Goal: Find specific page/section: Find specific page/section

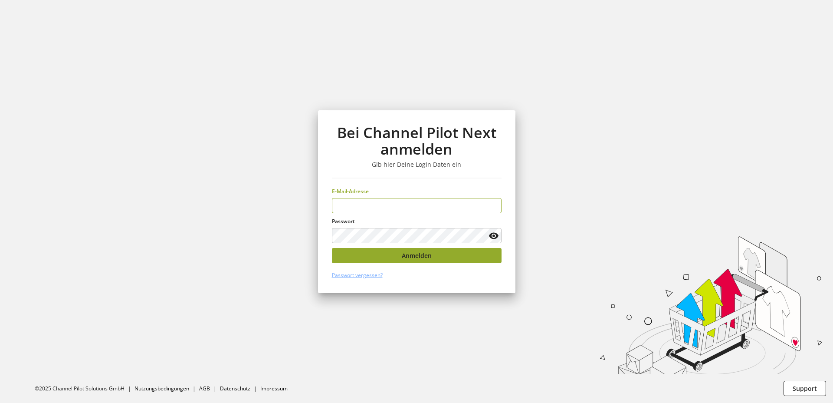
type input "**********"
click at [427, 257] on span "Anmelden" at bounding box center [417, 255] width 30 height 9
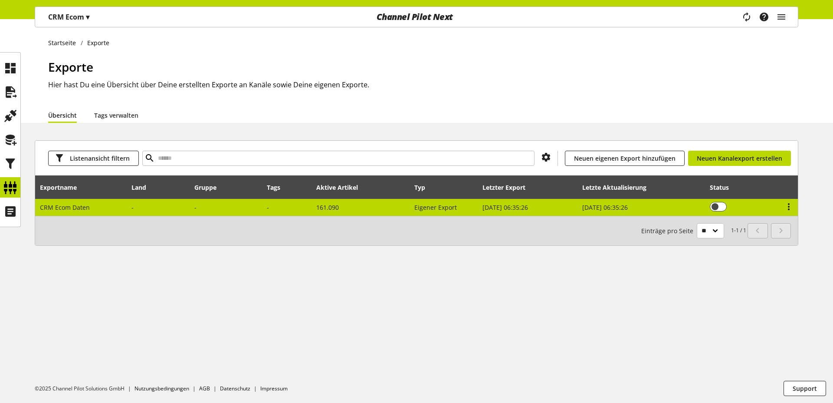
click at [86, 204] on span "CRM Ecom Daten" at bounding box center [65, 207] width 50 height 8
select select "********"
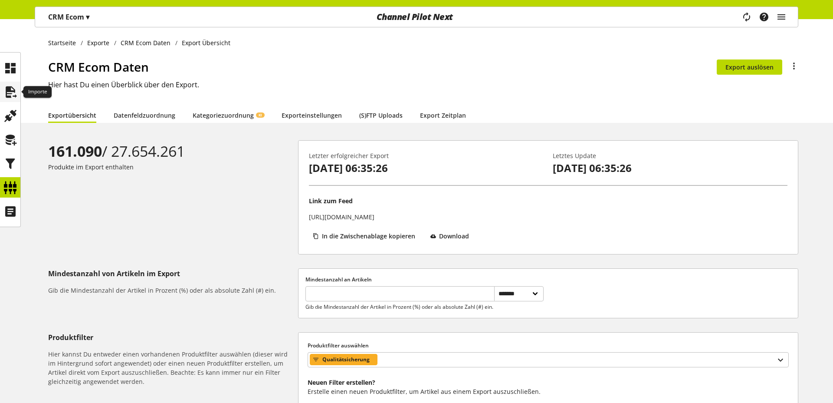
click at [4, 86] on icon at bounding box center [10, 91] width 14 height 17
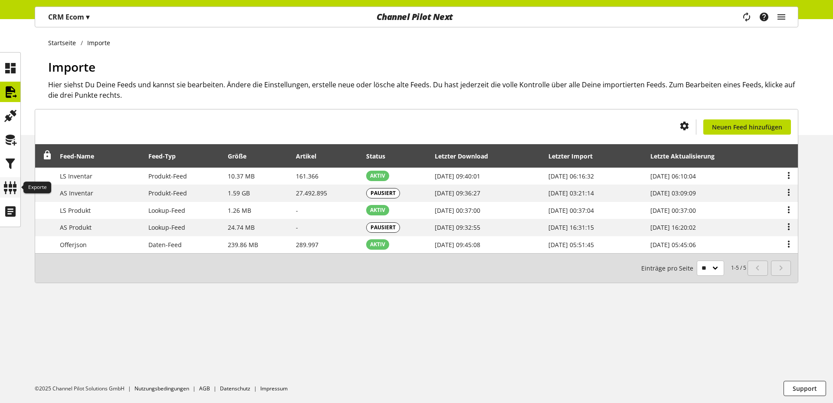
click at [11, 179] on icon at bounding box center [10, 187] width 14 height 17
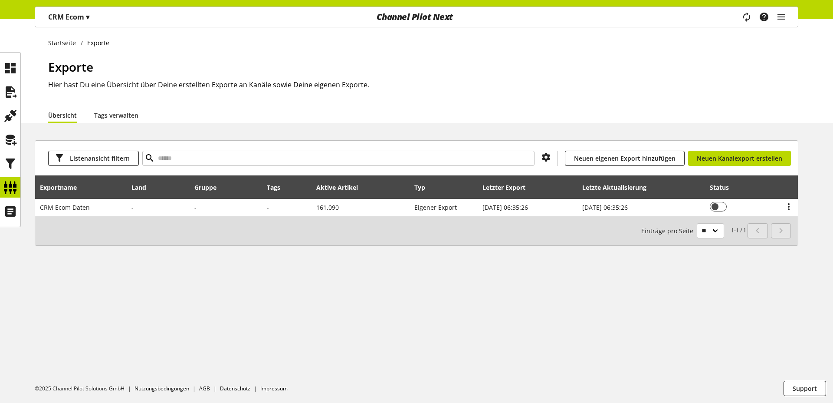
click at [576, 75] on h1 "Exporte" at bounding box center [423, 67] width 750 height 18
click at [564, 46] on ul "Startseite Exporte" at bounding box center [423, 42] width 750 height 9
click at [516, 32] on div "Startseite Exporte Exporte Hier hast Du eine Übersicht über Deine erstellten Ex…" at bounding box center [416, 71] width 833 height 104
drag, startPoint x: 455, startPoint y: 15, endPoint x: 420, endPoint y: 16, distance: 34.7
click at [420, 16] on div "Channel Pilot Next" at bounding box center [415, 17] width 256 height 20
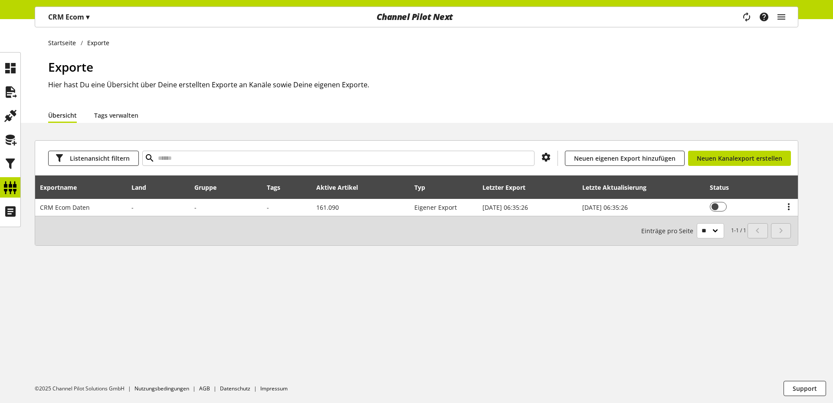
click at [479, 87] on h2 "Hier hast Du eine Übersicht über Deine erstellten Exporte an Kanäle sowie Deine…" at bounding box center [423, 84] width 750 height 10
click at [634, 63] on h1 "Exporte" at bounding box center [423, 67] width 750 height 18
drag, startPoint x: 635, startPoint y: 70, endPoint x: 622, endPoint y: 69, distance: 13.6
click at [630, 70] on h1 "Exporte" at bounding box center [423, 67] width 750 height 18
click at [578, 79] on h2 "Hier hast Du eine Übersicht über Deine erstellten Exporte an Kanäle sowie Deine…" at bounding box center [423, 84] width 750 height 10
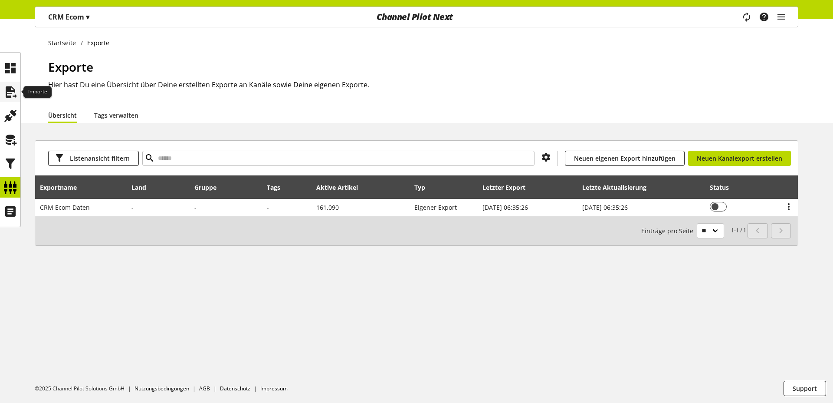
click at [12, 92] on icon at bounding box center [10, 91] width 14 height 17
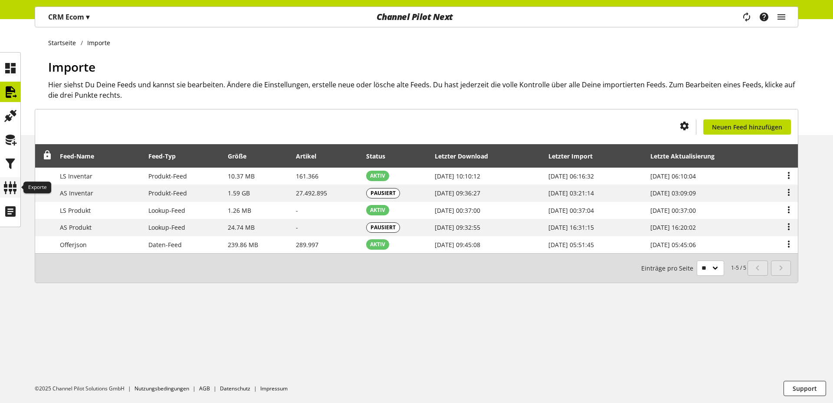
click at [13, 191] on icon at bounding box center [10, 187] width 14 height 17
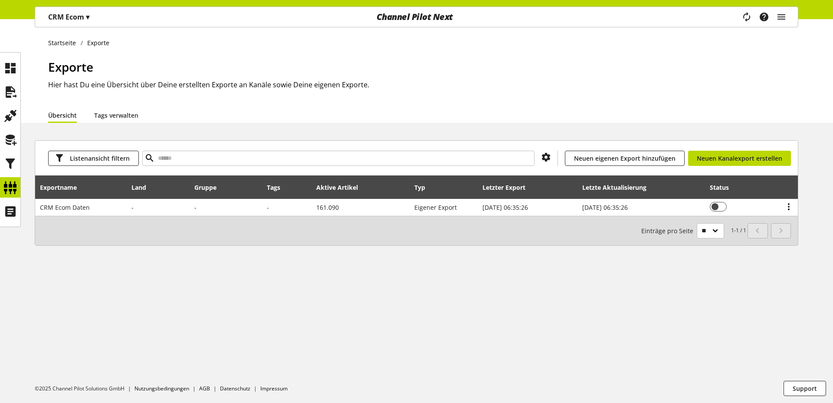
click at [516, 75] on h1 "Exporte" at bounding box center [423, 67] width 750 height 18
click at [457, 112] on div "Übersicht Tags verwalten" at bounding box center [423, 115] width 750 height 16
click at [450, 111] on div "Übersicht Tags verwalten" at bounding box center [423, 115] width 750 height 16
click at [611, 35] on div "Startseite Exporte Exporte Hier hast Du eine Übersicht über Deine erstellten Ex…" at bounding box center [416, 71] width 833 height 104
click at [786, 16] on icon "main navigation" at bounding box center [781, 17] width 10 height 16
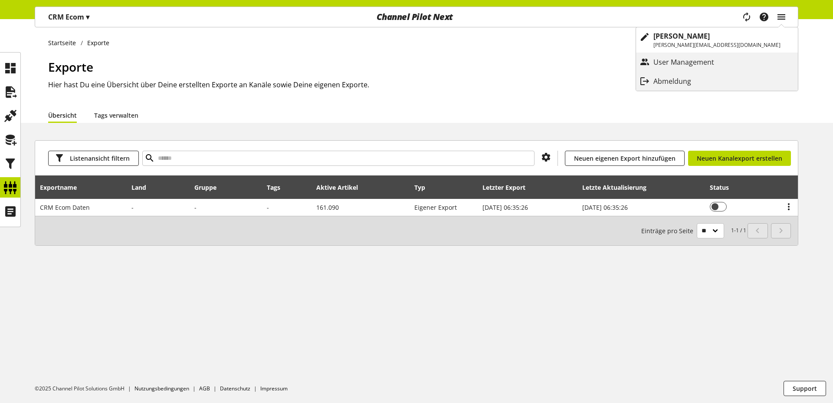
click at [786, 16] on icon "main navigation" at bounding box center [781, 17] width 10 height 16
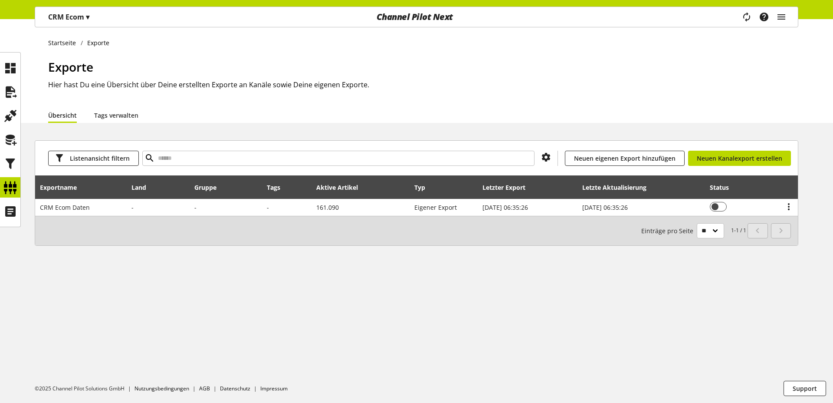
click at [709, 70] on h1 "Exporte" at bounding box center [423, 67] width 750 height 18
click at [645, 46] on ul "Startseite Exporte" at bounding box center [423, 42] width 750 height 9
click at [341, 83] on h2 "Hier hast Du eine Übersicht über Deine erstellten Exporte an Kanäle sowie Deine…" at bounding box center [423, 84] width 750 height 10
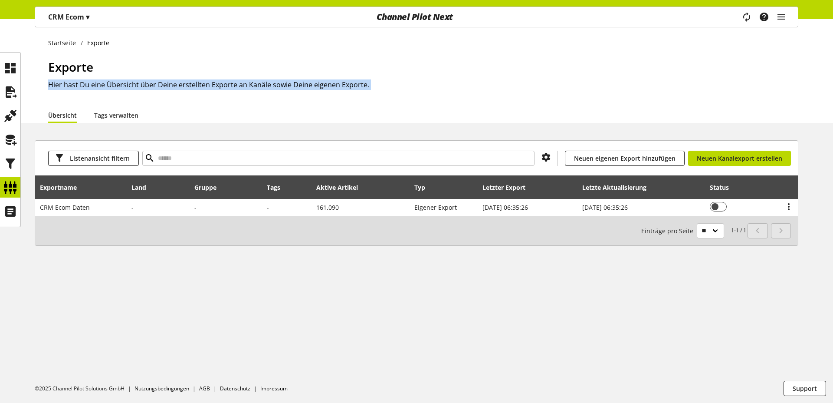
click at [439, 70] on h1 "Exporte" at bounding box center [423, 67] width 750 height 18
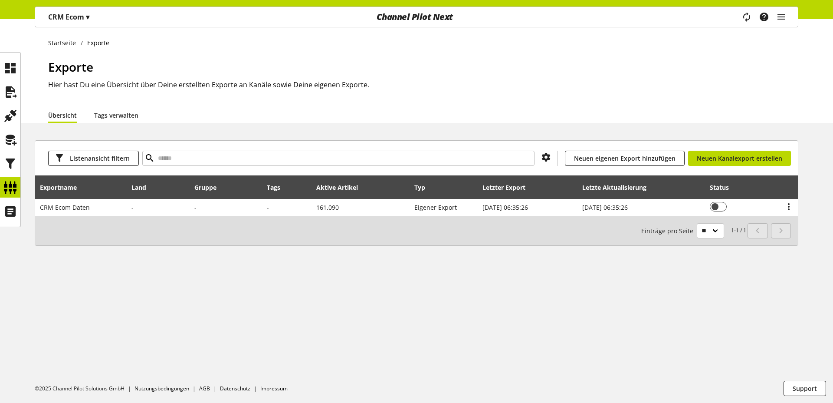
click at [520, 79] on h2 "Hier hast Du eine Übersicht über Deine erstellten Exporte an Kanäle sowie Deine…" at bounding box center [423, 84] width 750 height 10
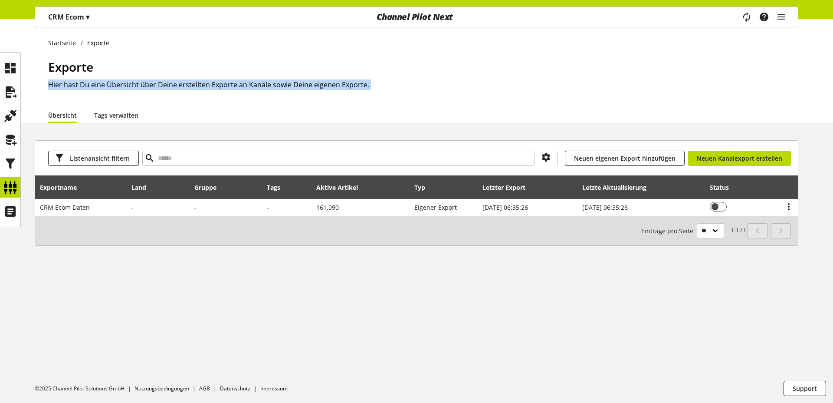
click at [283, 87] on h2 "Hier hast Du eine Übersicht über Deine erstellten Exporte an Kanäle sowie Deine…" at bounding box center [423, 84] width 750 height 10
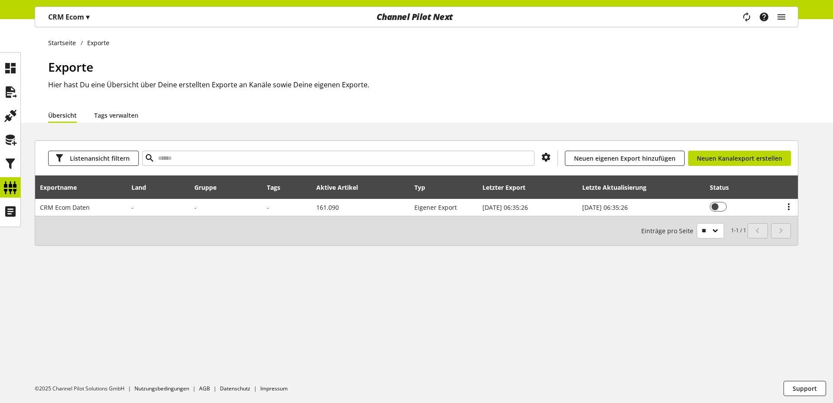
click at [283, 87] on h2 "Hier hast Du eine Übersicht über Deine erstellten Exporte an Kanäle sowie Deine…" at bounding box center [423, 84] width 750 height 10
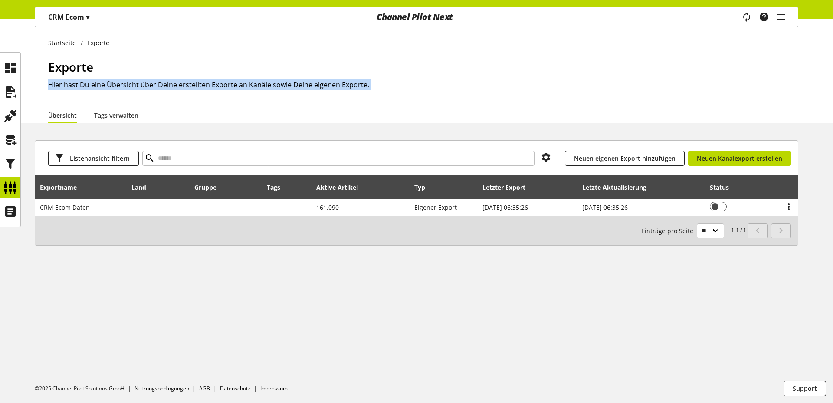
click at [283, 87] on h2 "Hier hast Du eine Übersicht über Deine erstellten Exporte an Kanäle sowie Deine…" at bounding box center [423, 84] width 750 height 10
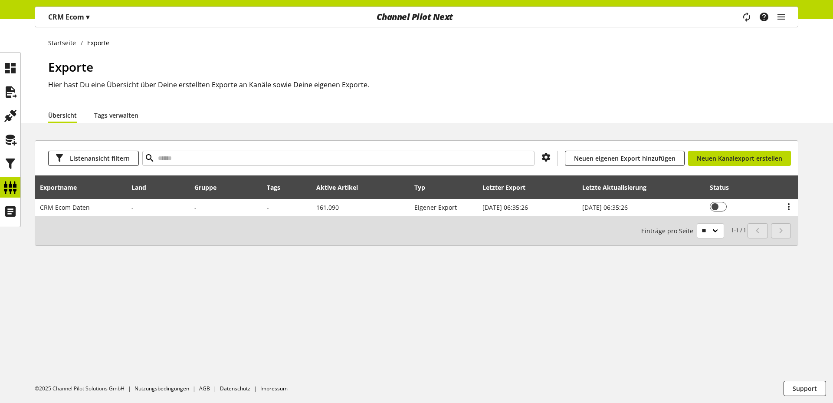
click at [450, 81] on h2 "Hier hast Du eine Übersicht über Deine erstellten Exporte an Kanäle sowie Deine…" at bounding box center [423, 84] width 750 height 10
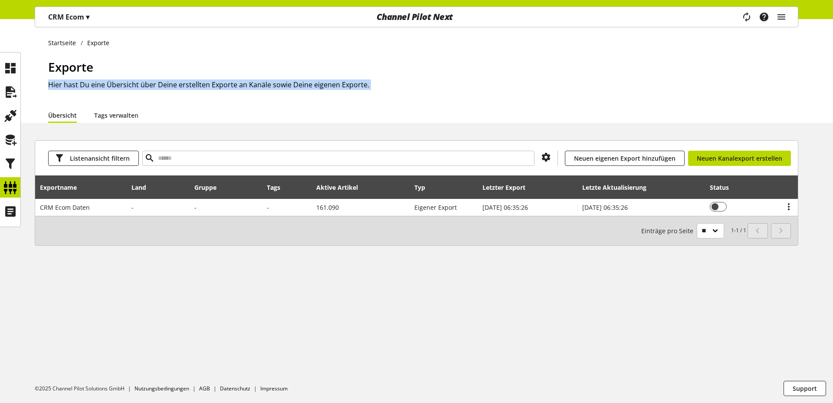
click at [450, 81] on h2 "Hier hast Du eine Übersicht über Deine erstellten Exporte an Kanäle sowie Deine…" at bounding box center [423, 84] width 750 height 10
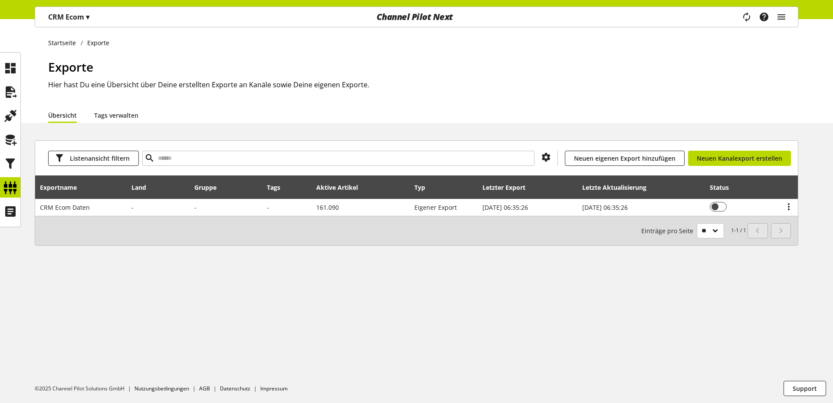
click at [215, 88] on h2 "Hier hast Du eine Übersicht über Deine erstellten Exporte an Kanäle sowie Deine…" at bounding box center [423, 84] width 750 height 10
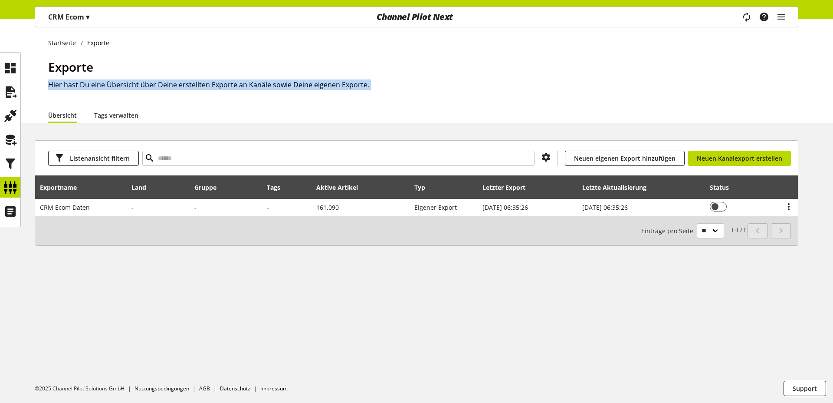
click at [223, 101] on div "Exporte Hier hast Du eine Übersicht über Deine erstellten Exporte an Kanäle sow…" at bounding box center [423, 82] width 750 height 49
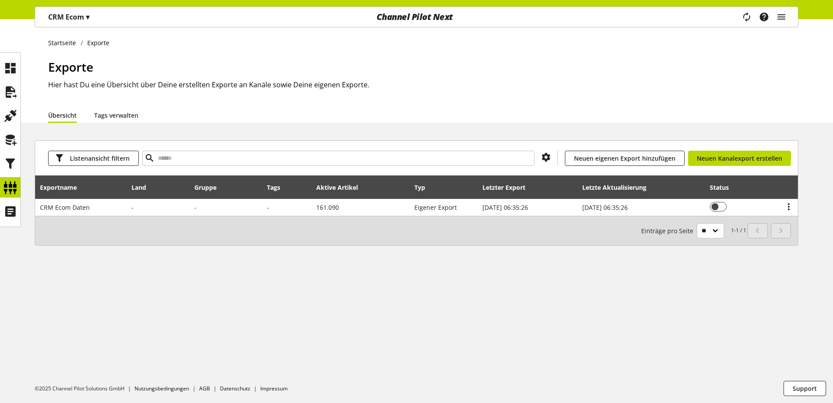
click at [352, 82] on h2 "Hier hast Du eine Übersicht über Deine erstellten Exporte an Kanäle sowie Deine…" at bounding box center [423, 84] width 750 height 10
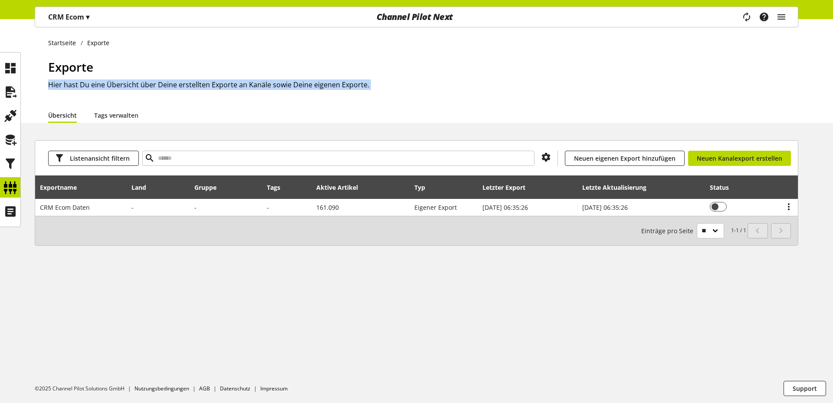
click at [352, 82] on h2 "Hier hast Du eine Übersicht über Deine erstellten Exporte an Kanäle sowie Deine…" at bounding box center [423, 84] width 750 height 10
click at [432, 76] on div "Exporte Hier hast Du eine Übersicht über Deine erstellten Exporte an Kanäle sow…" at bounding box center [423, 82] width 750 height 49
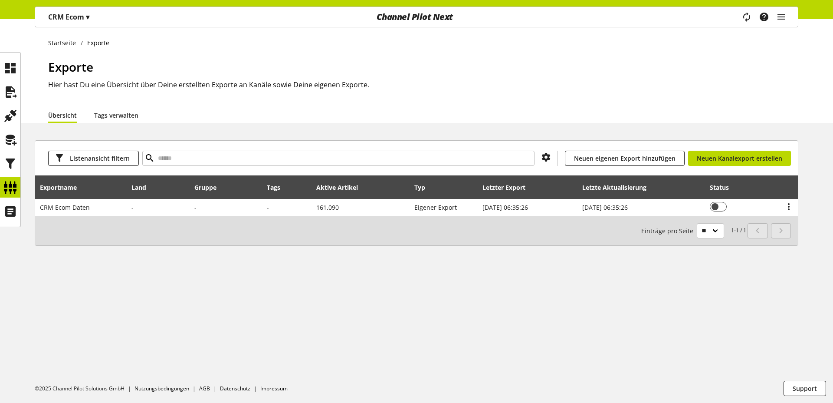
click at [381, 81] on h2 "Hier hast Du eine Übersicht über Deine erstellten Exporte an Kanäle sowie Deine…" at bounding box center [423, 84] width 750 height 10
click at [377, 83] on h2 "Hier hast Du eine Übersicht über Deine erstellten Exporte an Kanäle sowie Deine…" at bounding box center [423, 84] width 750 height 10
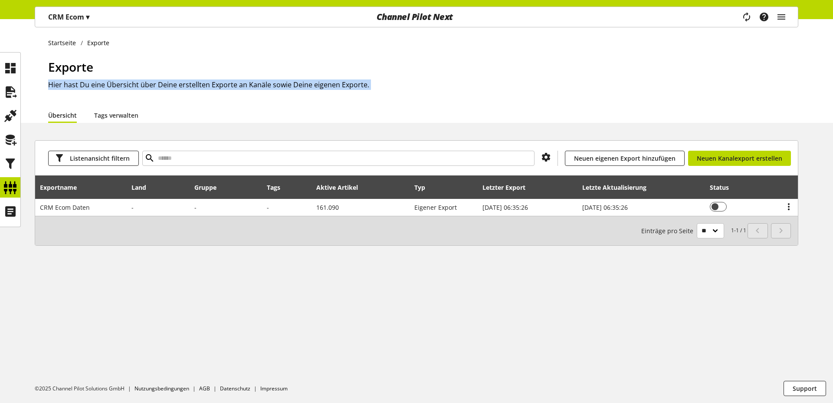
click at [377, 83] on h2 "Hier hast Du eine Übersicht über Deine erstellten Exporte an Kanäle sowie Deine…" at bounding box center [423, 84] width 750 height 10
click at [339, 100] on div "Exporte Hier hast Du eine Übersicht über Deine erstellten Exporte an Kanäle sow…" at bounding box center [423, 82] width 750 height 49
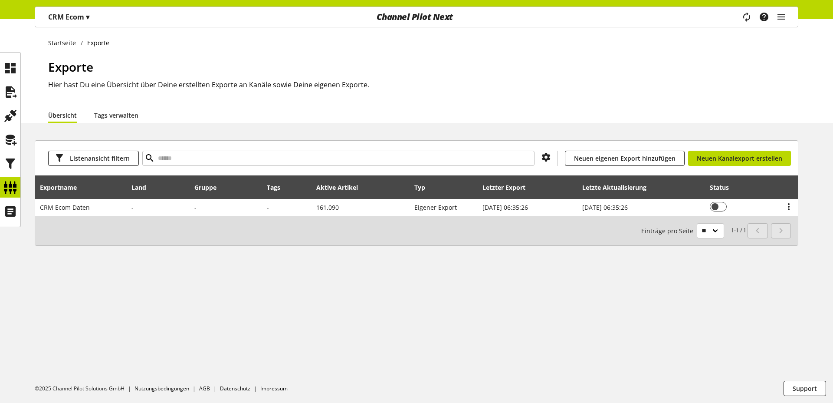
click at [371, 85] on h2 "Hier hast Du eine Übersicht über Deine erstellten Exporte an Kanäle sowie Deine…" at bounding box center [423, 84] width 750 height 10
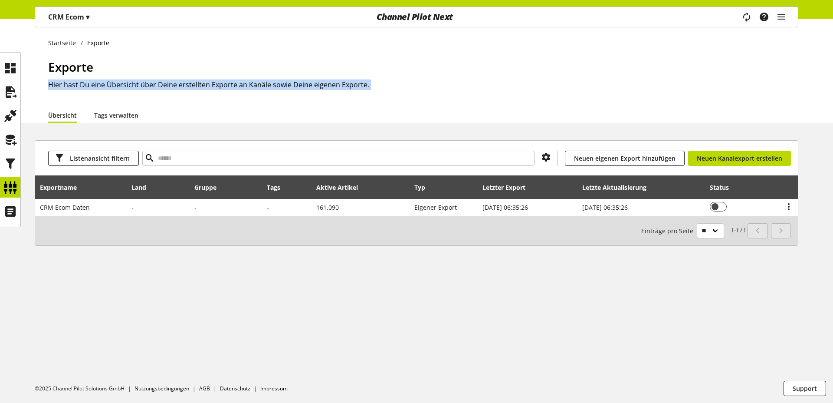
click at [371, 85] on h2 "Hier hast Du eine Übersicht über Deine erstellten Exporte an Kanäle sowie Deine…" at bounding box center [423, 84] width 750 height 10
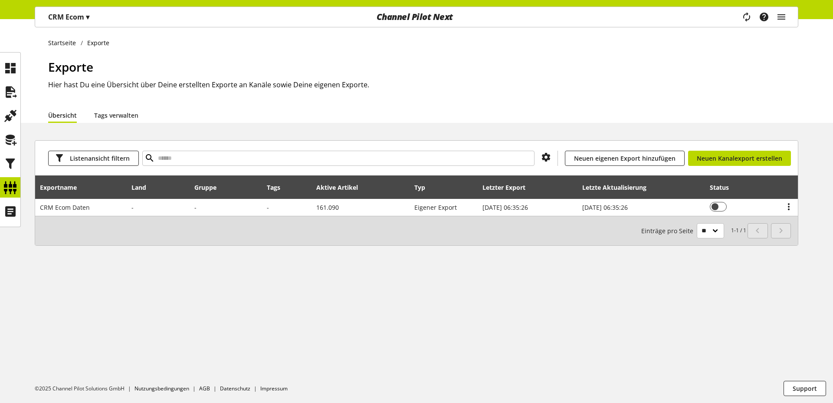
click at [371, 85] on h2 "Hier hast Du eine Übersicht über Deine erstellten Exporte an Kanäle sowie Deine…" at bounding box center [423, 84] width 750 height 10
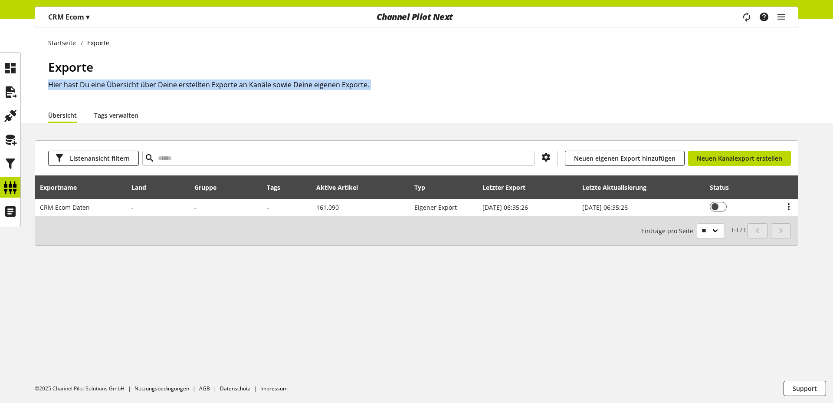
click at [371, 85] on h2 "Hier hast Du eine Übersicht über Deine erstellten Exporte an Kanäle sowie Deine…" at bounding box center [423, 84] width 750 height 10
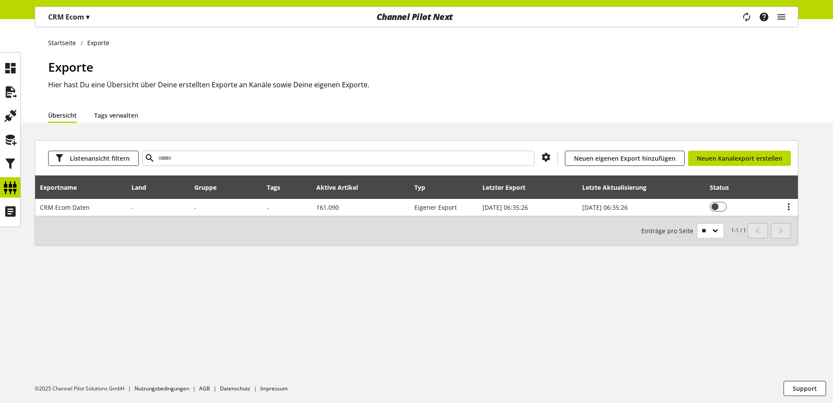
click at [371, 85] on h2 "Hier hast Du eine Übersicht über Deine erstellten Exporte an Kanäle sowie Deine…" at bounding box center [423, 84] width 750 height 10
click at [371, 80] on h2 "Hier hast Du eine Übersicht über Deine erstellten Exporte an Kanäle sowie Deine…" at bounding box center [423, 84] width 750 height 10
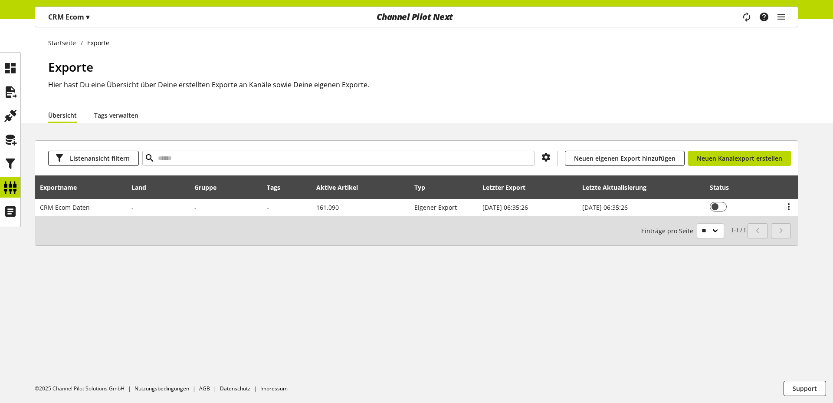
click at [371, 79] on h2 "Hier hast Du eine Übersicht über Deine erstellten Exporte an Kanäle sowie Deine…" at bounding box center [423, 84] width 750 height 10
click at [367, 87] on h2 "Hier hast Du eine Übersicht über Deine erstellten Exporte an Kanäle sowie Deine…" at bounding box center [423, 84] width 750 height 10
click at [367, 86] on h2 "Hier hast Du eine Übersicht über Deine erstellten Exporte an Kanäle sowie Deine…" at bounding box center [423, 84] width 750 height 10
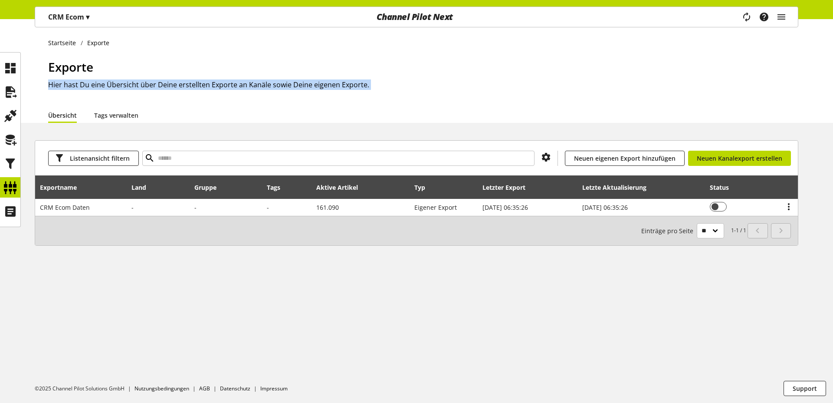
click at [367, 86] on h2 "Hier hast Du eine Übersicht über Deine erstellten Exporte an Kanäle sowie Deine…" at bounding box center [423, 84] width 750 height 10
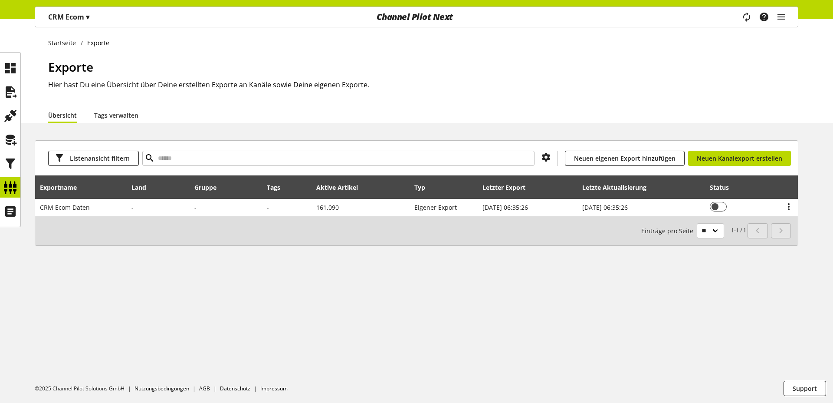
click at [398, 79] on h2 "Hier hast Du eine Übersicht über Deine erstellten Exporte an Kanäle sowie Deine…" at bounding box center [423, 84] width 750 height 10
click at [369, 84] on h2 "Hier hast Du eine Übersicht über Deine erstellten Exporte an Kanäle sowie Deine…" at bounding box center [423, 84] width 750 height 10
click at [338, 87] on h2 "Hier hast Du eine Übersicht über Deine erstellten Exporte an Kanäle sowie Deine…" at bounding box center [423, 84] width 750 height 10
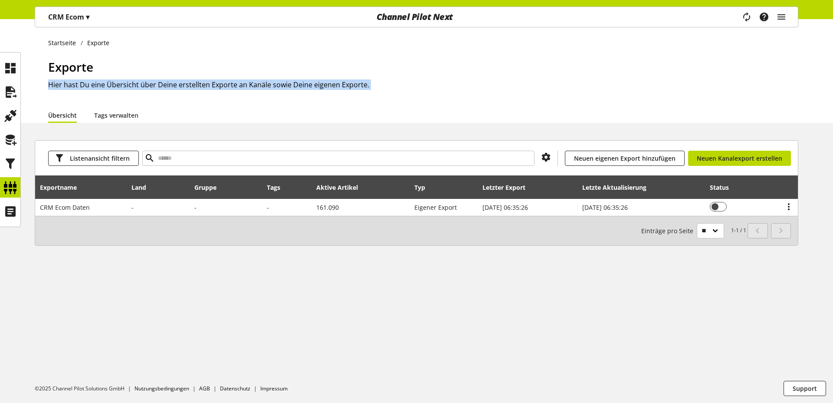
click at [338, 87] on h2 "Hier hast Du eine Übersicht über Deine erstellten Exporte an Kanäle sowie Deine…" at bounding box center [423, 84] width 750 height 10
click at [420, 77] on div "Exporte Hier hast Du eine Übersicht über Deine erstellten Exporte an Kanäle sow…" at bounding box center [423, 82] width 750 height 49
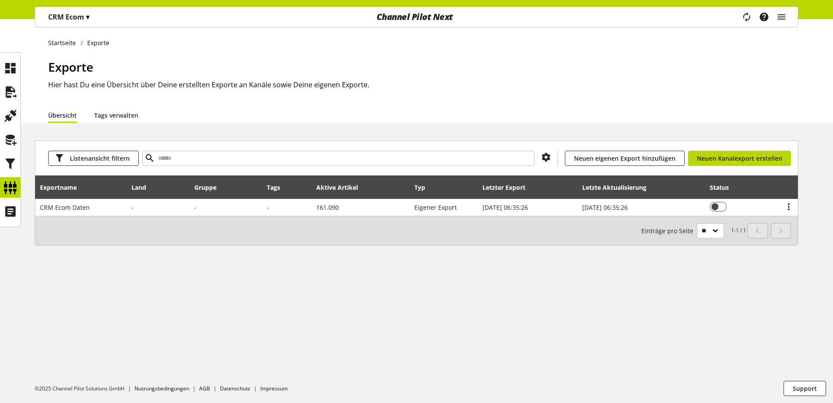
click at [697, 45] on ul "Startseite Exporte" at bounding box center [423, 42] width 750 height 9
click at [684, 74] on h1 "Exporte" at bounding box center [423, 67] width 750 height 18
click at [13, 97] on icon at bounding box center [10, 91] width 14 height 17
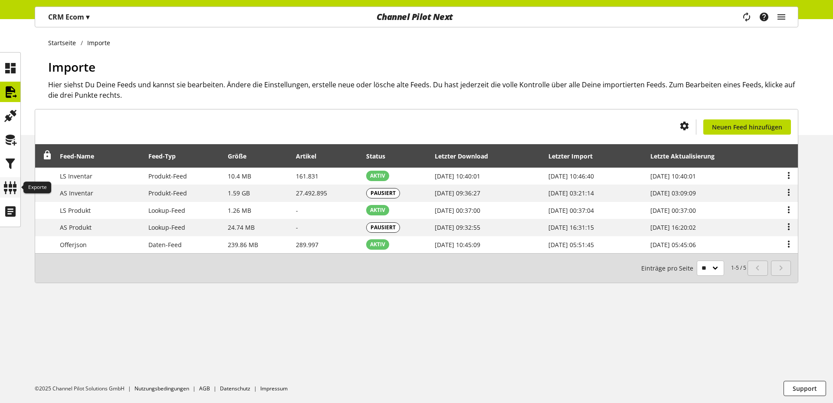
click at [17, 188] on div at bounding box center [10, 187] width 20 height 20
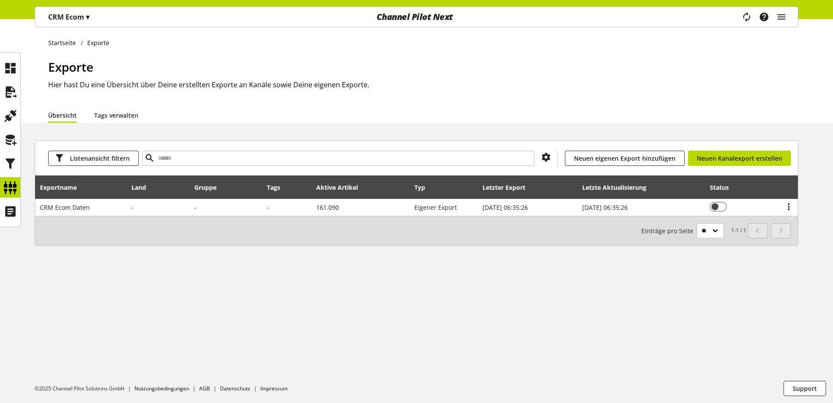
click at [559, 88] on h2 "Hier hast Du eine Übersicht über Deine erstellten Exporte an Kanäle sowie Deine…" at bounding box center [423, 84] width 750 height 10
